Goal: Task Accomplishment & Management: Manage account settings

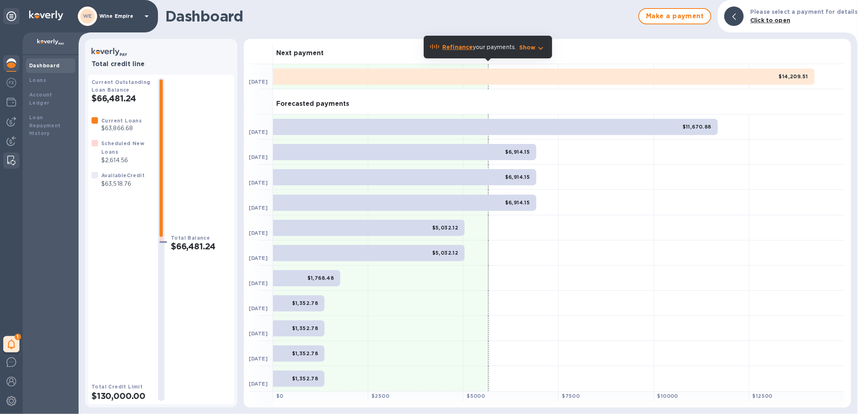
click at [12, 154] on div at bounding box center [11, 160] width 15 height 16
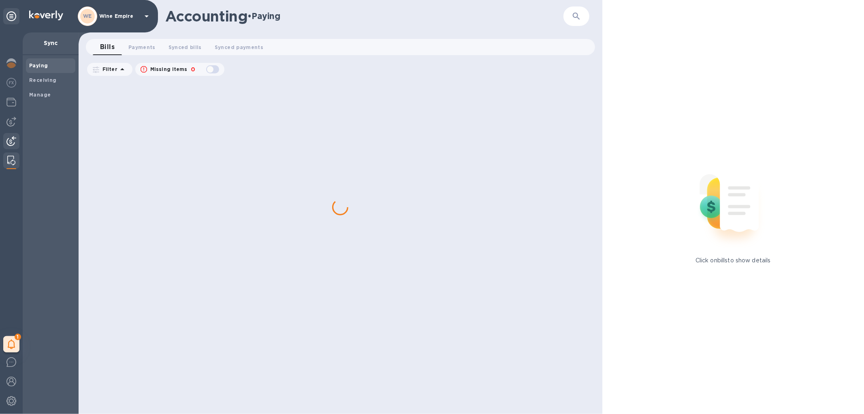
click at [9, 146] on div at bounding box center [11, 142] width 16 height 18
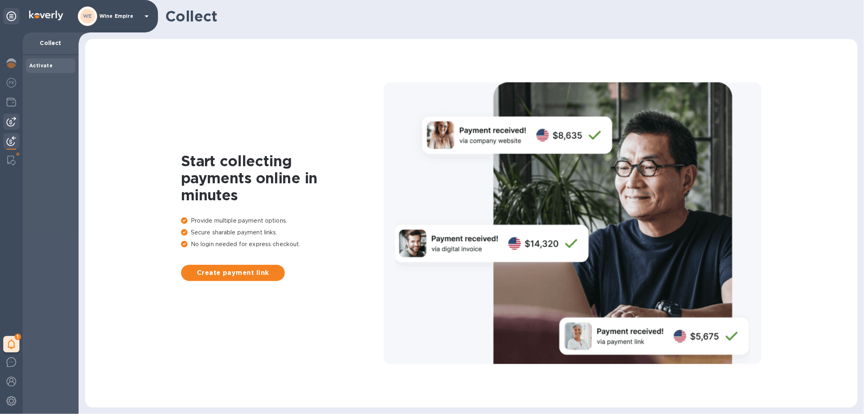
click at [11, 123] on img at bounding box center [11, 122] width 10 height 10
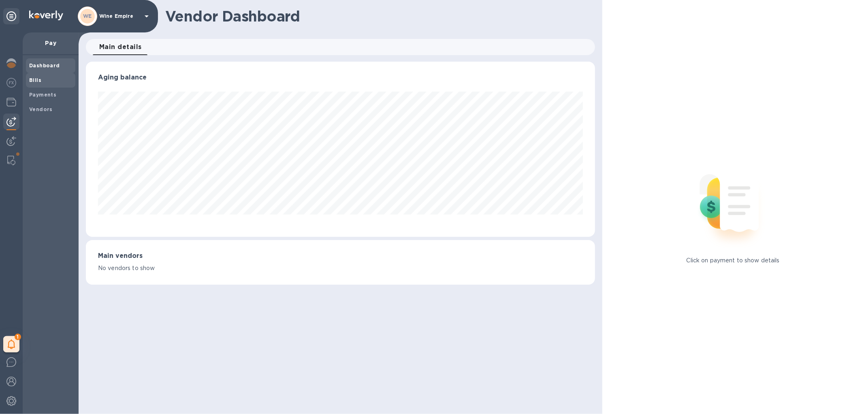
scroll to position [175, 509]
click at [49, 107] on b "Vendors" at bounding box center [40, 109] width 23 height 6
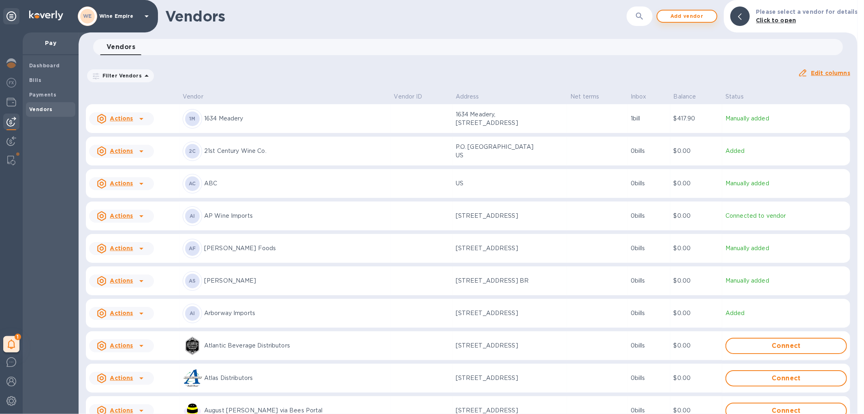
click at [683, 17] on span "Add vendor" at bounding box center [687, 16] width 46 height 10
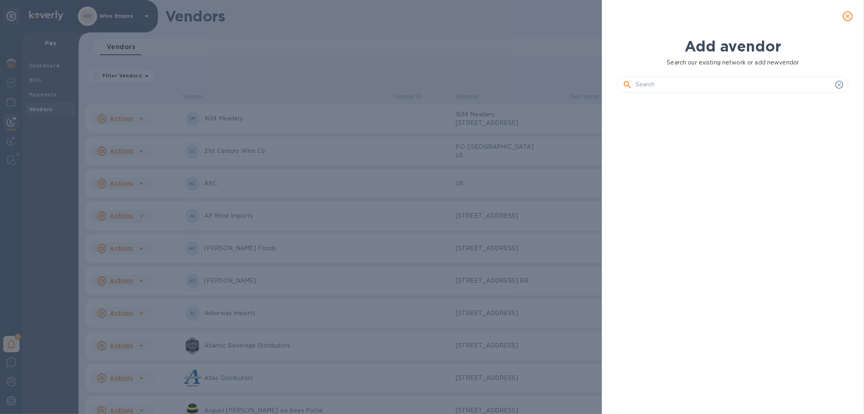
scroll to position [286, 235]
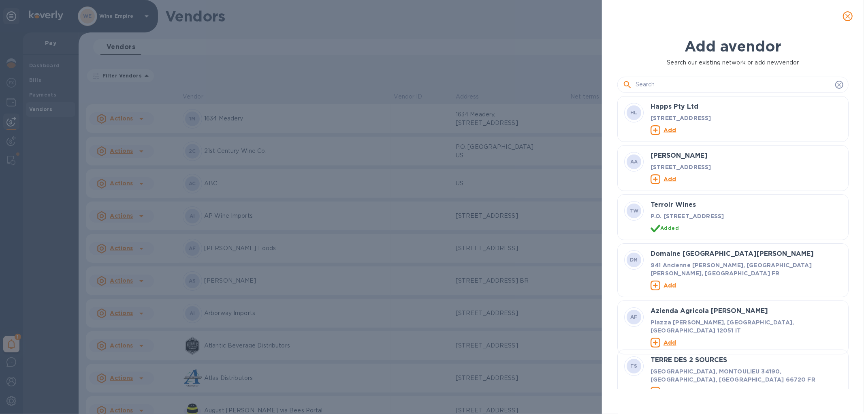
click at [653, 86] on input "text" at bounding box center [734, 85] width 196 height 12
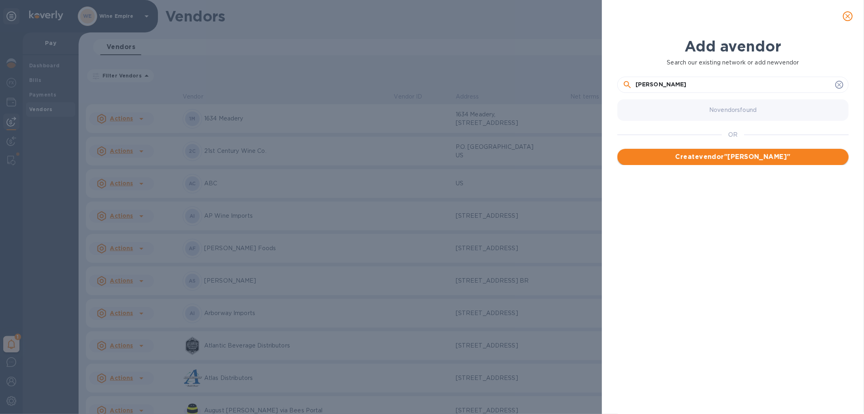
type input "[PERSON_NAME]"
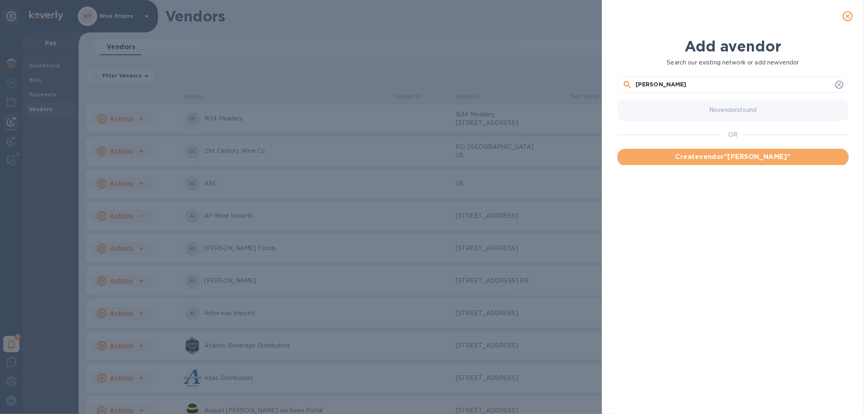
click at [704, 153] on span "Create vendor " [PERSON_NAME] "" at bounding box center [733, 157] width 218 height 10
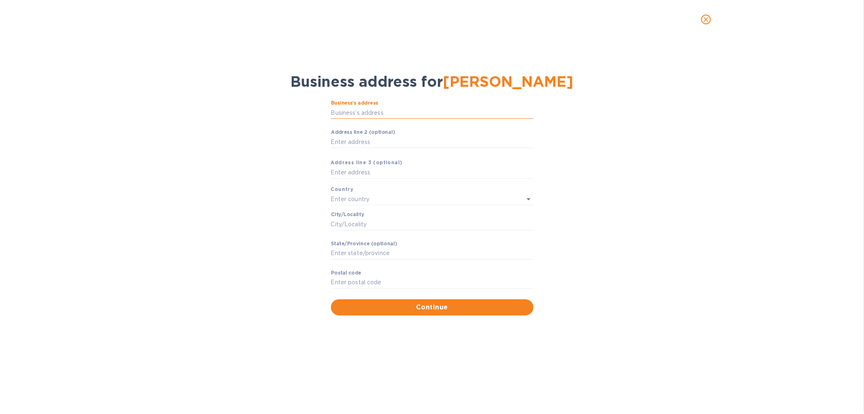
click at [372, 117] on input "Business’s аddress" at bounding box center [432, 113] width 203 height 12
